Goal: Information Seeking & Learning: Learn about a topic

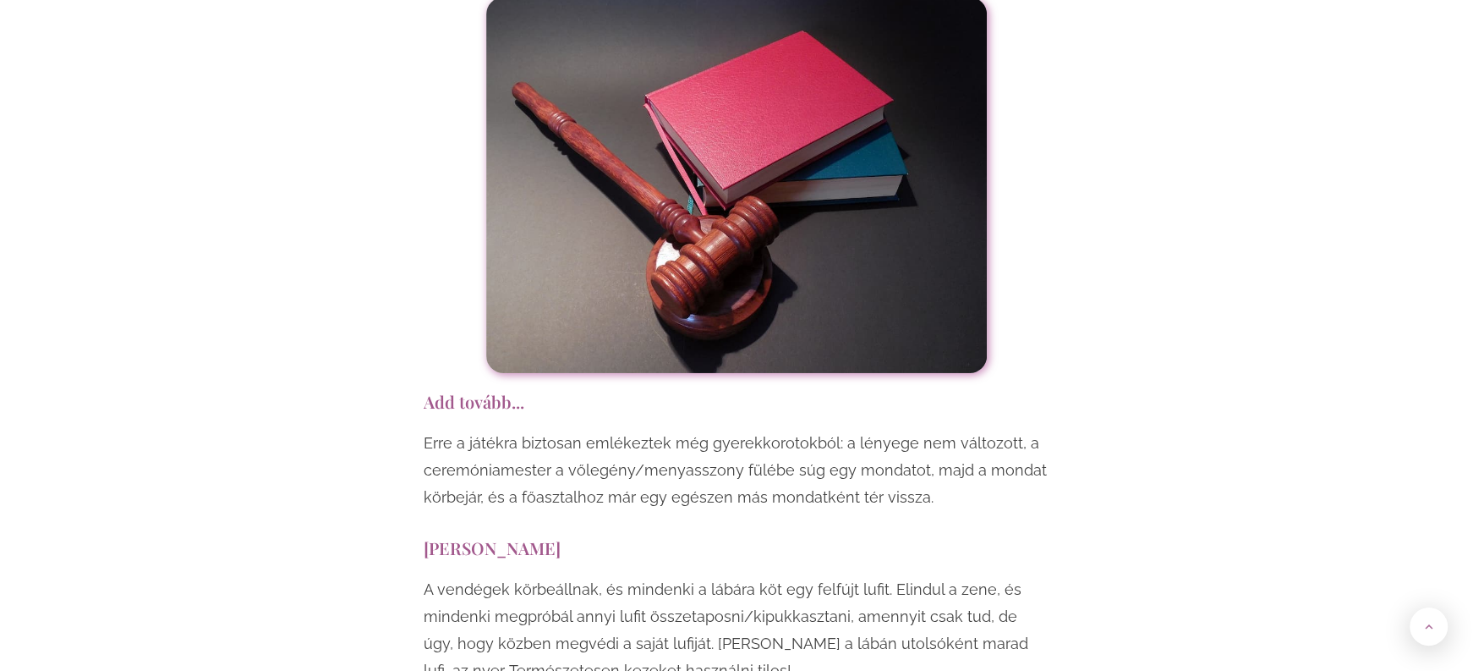
scroll to position [9843, 0]
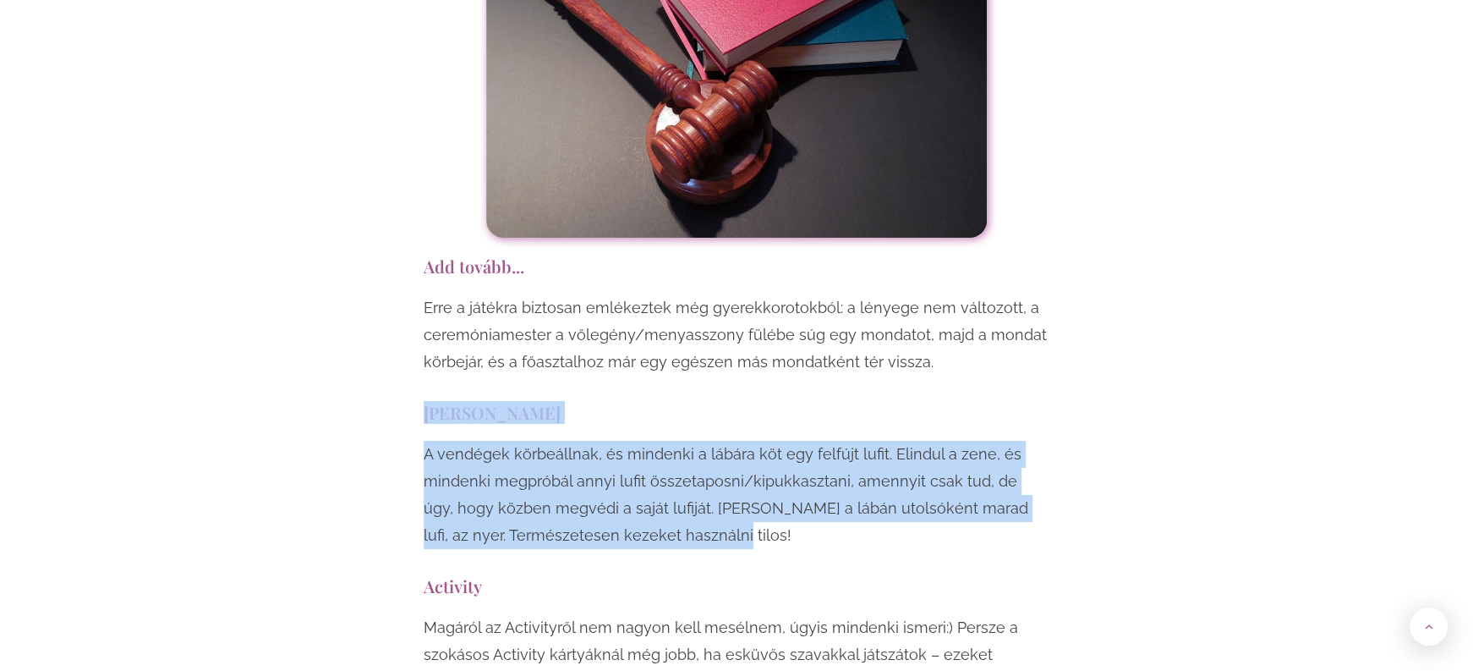
drag, startPoint x: 414, startPoint y: 213, endPoint x: 730, endPoint y: 343, distance: 341.3
copy div "[PERSON_NAME] taposás A vendégek körbeállnak, és mindenki a lábára köt egy felf…"
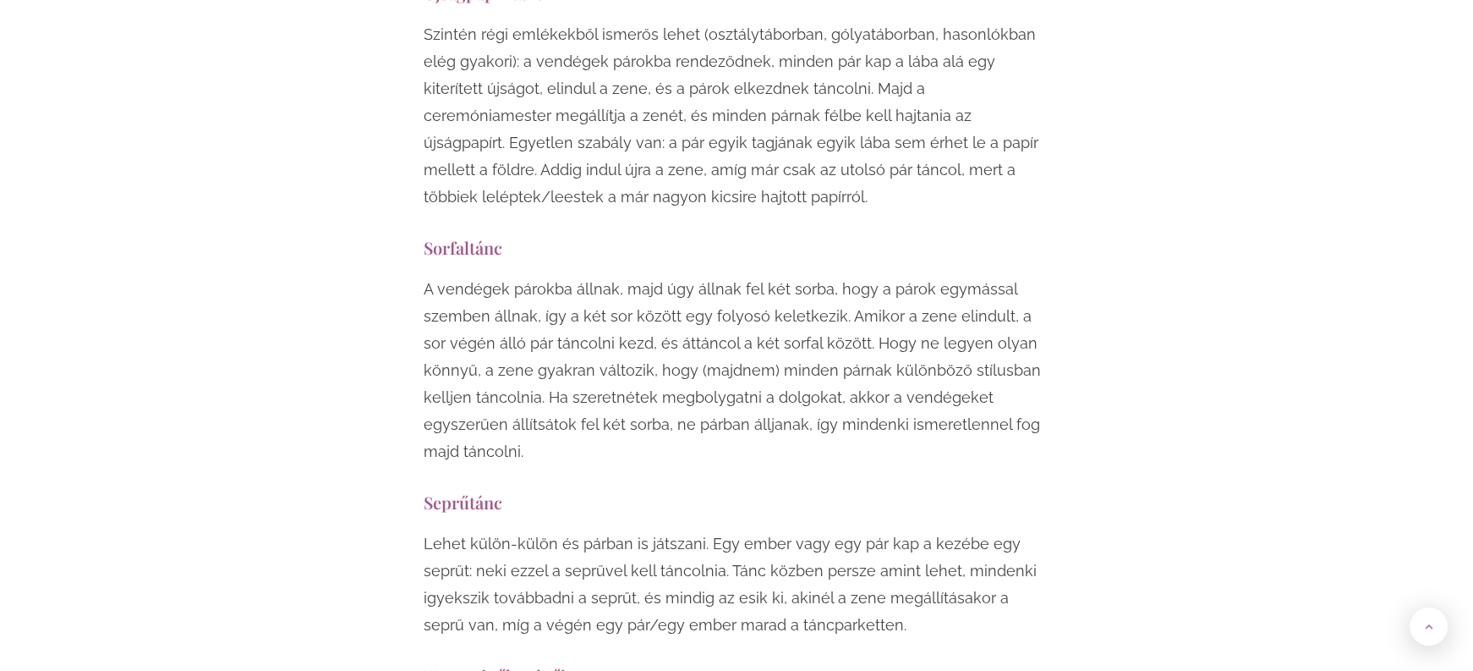
scroll to position [12178, 0]
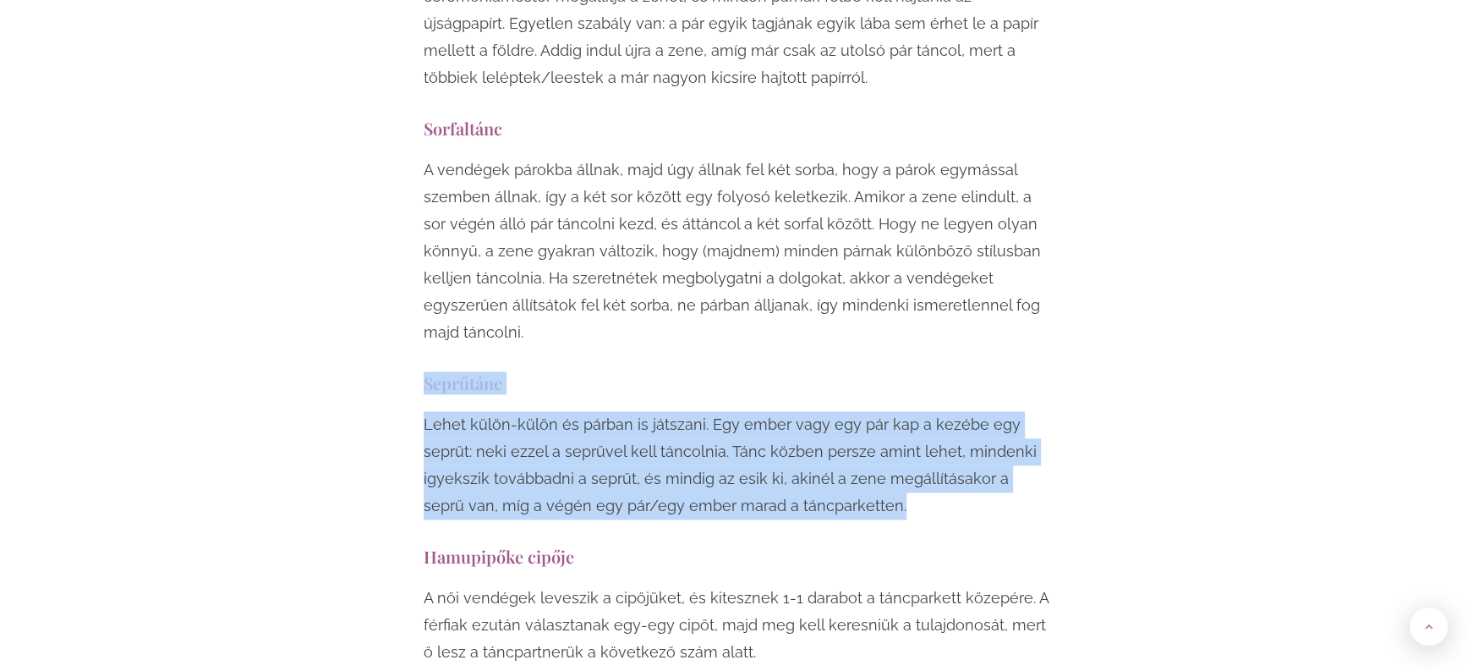
drag, startPoint x: 422, startPoint y: 187, endPoint x: 870, endPoint y: 319, distance: 467.2
copy div "Seprűtánc Lehet külön-külön és párban is játszani. Egy ember vagy egy pár kap a…"
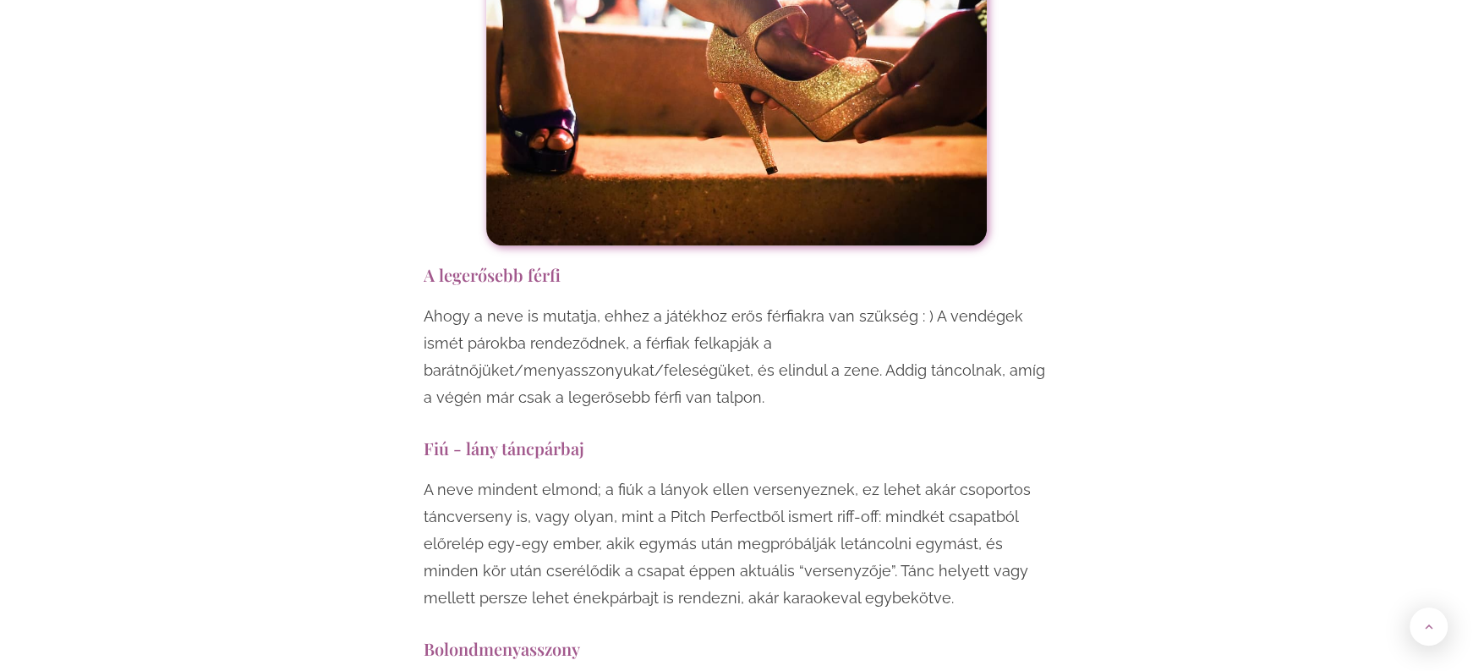
scroll to position [12990, 0]
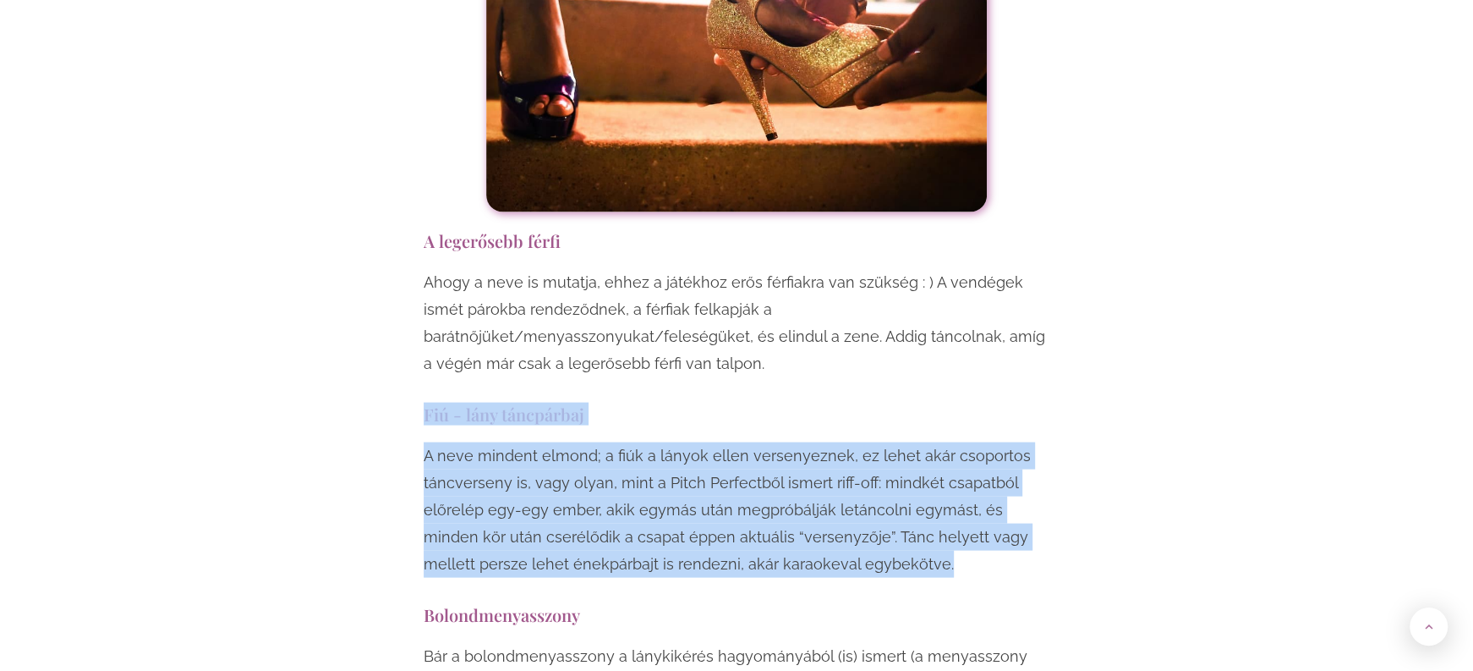
drag, startPoint x: 425, startPoint y: 196, endPoint x: 929, endPoint y: 353, distance: 528.6
copy div "Fiú - lány táncpárbaj A neve mindent elmond; a fiúk a lányok ellen versenyeznek…"
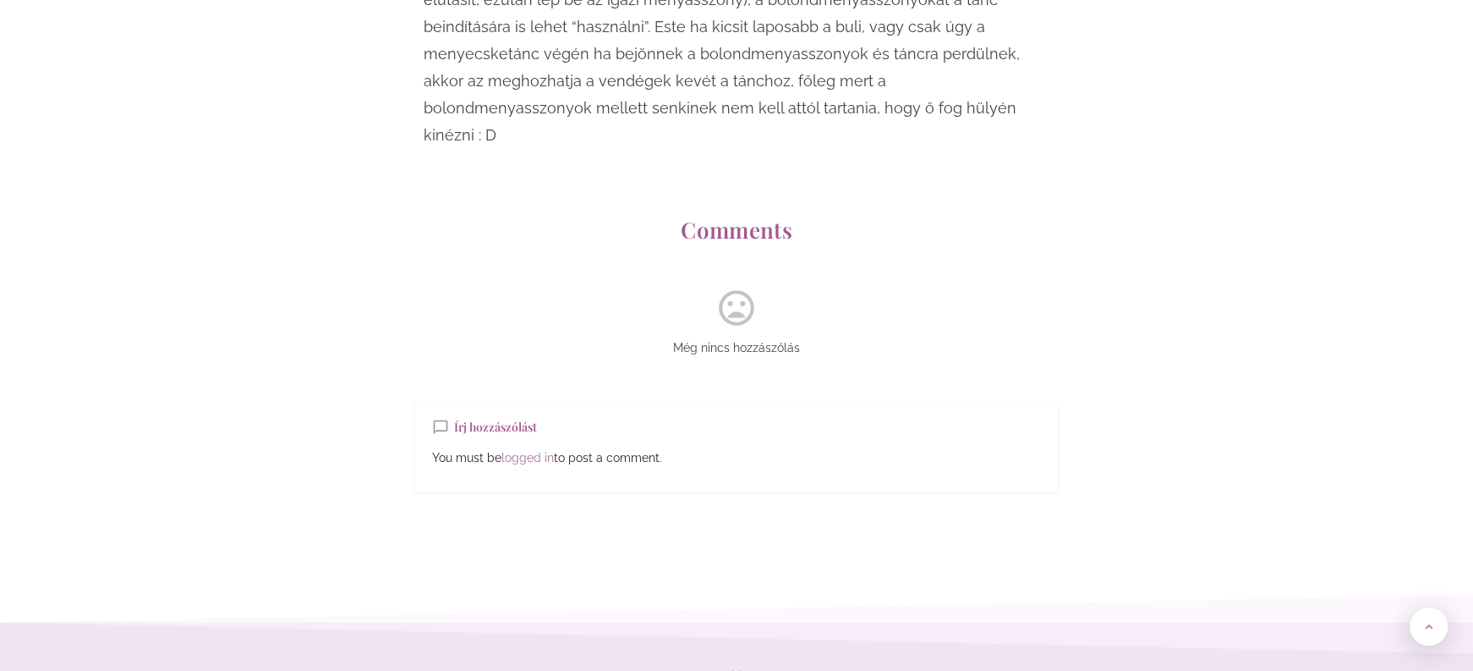
scroll to position [13802, 0]
